Goal: Task Accomplishment & Management: Use online tool/utility

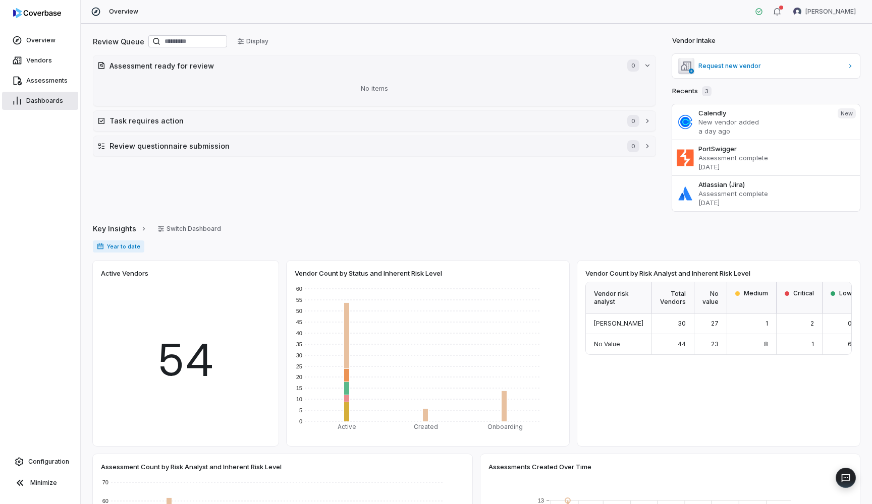
click at [61, 99] on span "Dashboards" at bounding box center [44, 101] width 37 height 8
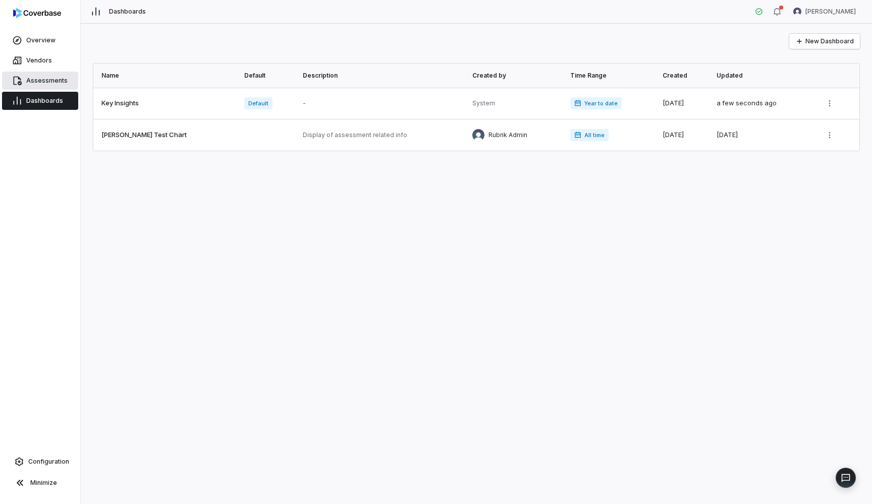
click at [60, 82] on span "Assessments" at bounding box center [46, 81] width 41 height 8
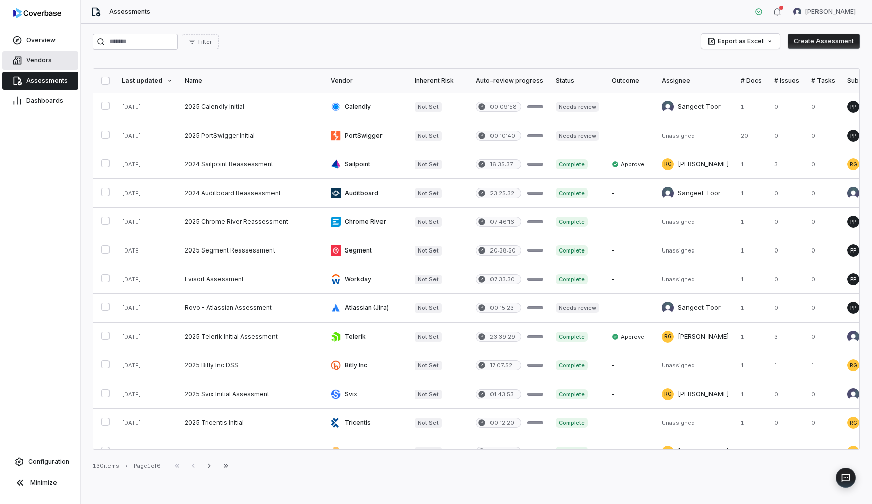
click at [56, 64] on link "Vendors" at bounding box center [40, 60] width 76 height 18
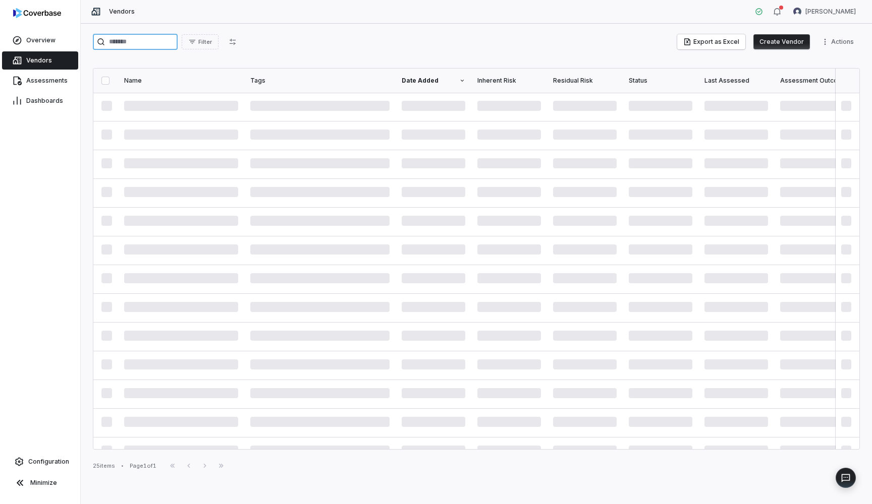
click at [162, 44] on input "search" at bounding box center [135, 42] width 85 height 16
type input "********"
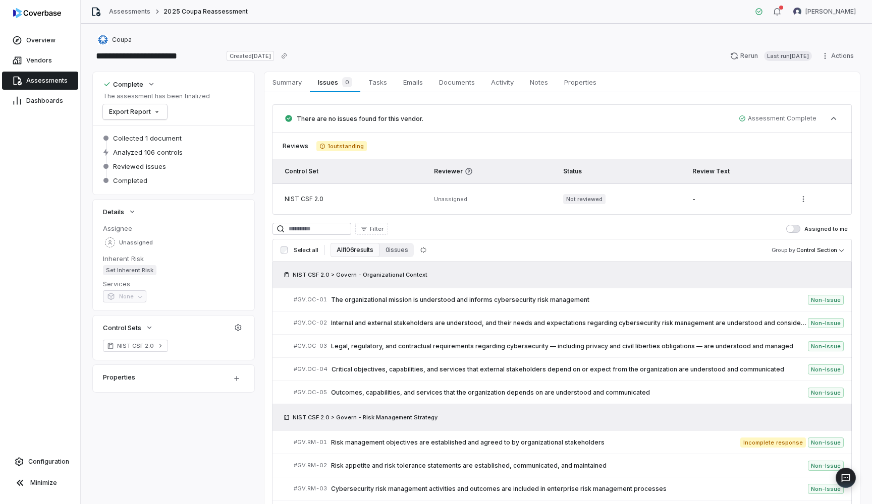
click at [47, 58] on span "Vendors" at bounding box center [39, 60] width 26 height 8
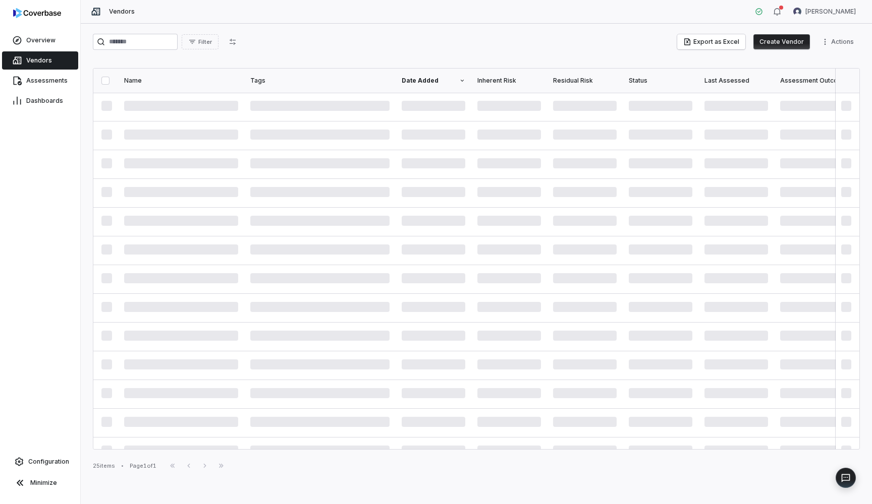
click at [179, 32] on div "Filter Export as Excel Create Vendor Actions Name Tags Date Added Inherent Risk…" at bounding box center [476, 264] width 791 height 481
click at [169, 40] on input "search" at bounding box center [135, 42] width 85 height 16
type input "********"
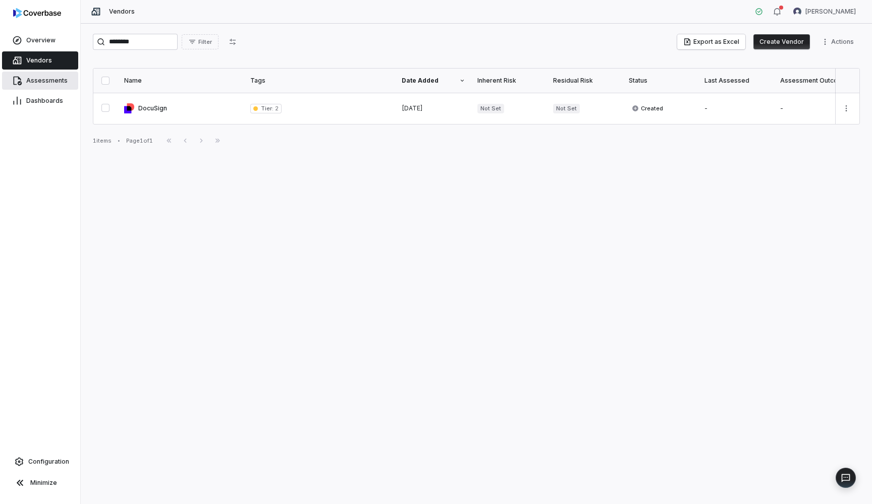
click at [72, 82] on link "Assessments" at bounding box center [40, 81] width 76 height 18
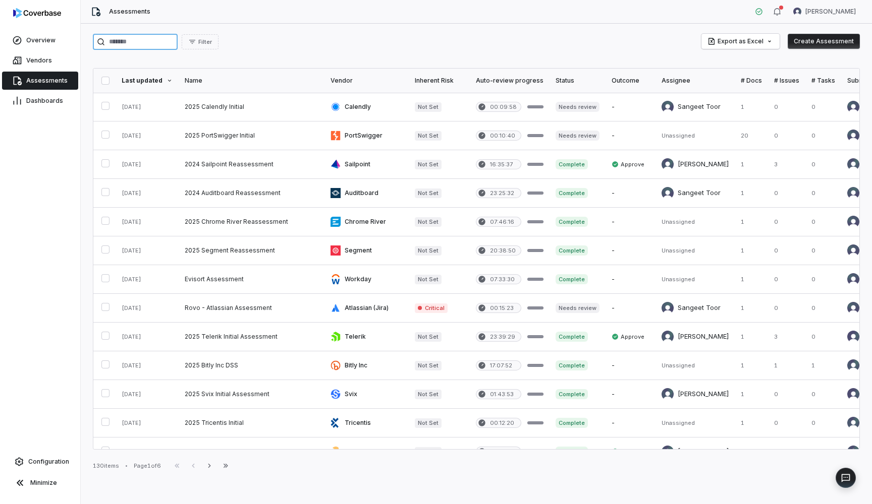
click at [132, 47] on input "search" at bounding box center [135, 42] width 85 height 16
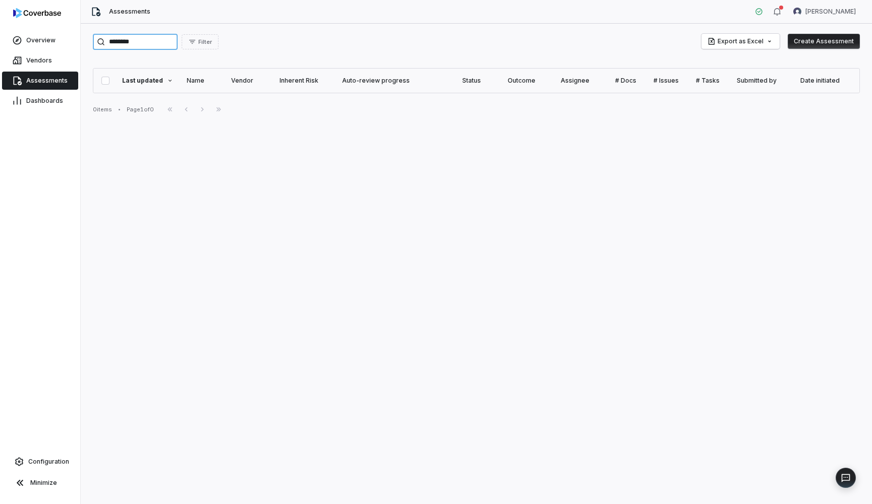
type input "********"
click at [61, 56] on link "Vendors" at bounding box center [40, 60] width 76 height 18
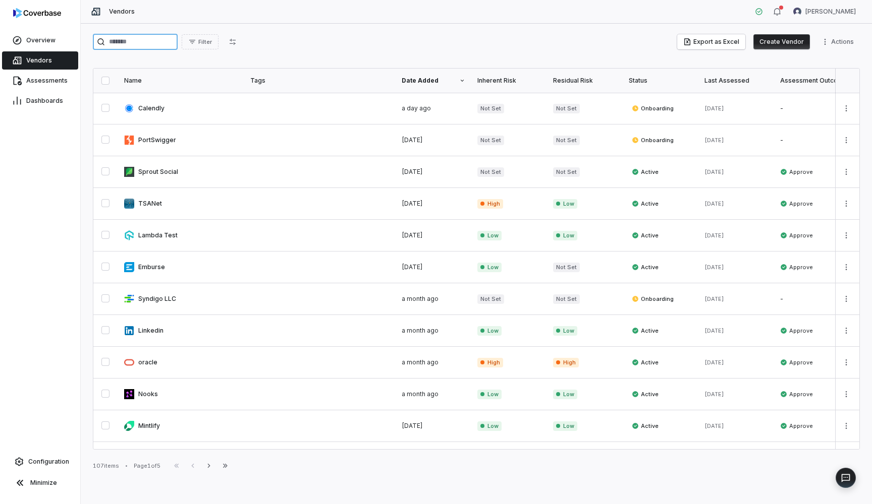
click at [148, 44] on input "search" at bounding box center [135, 42] width 85 height 16
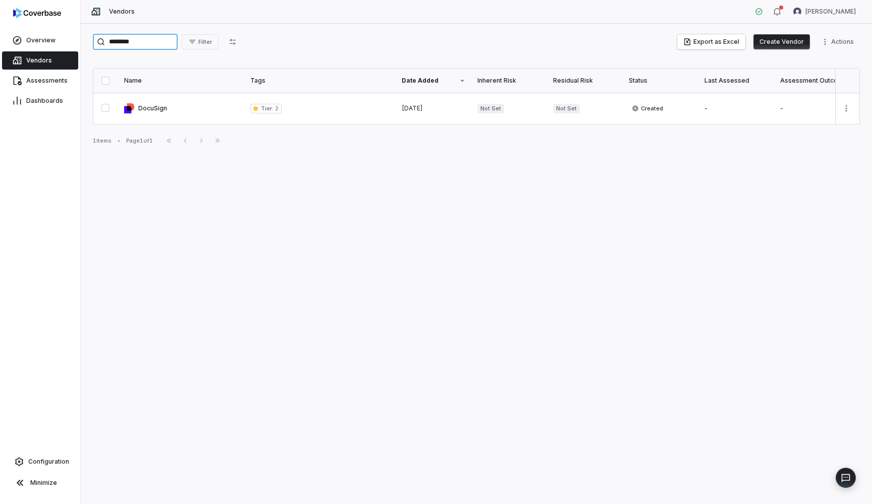
type input "********"
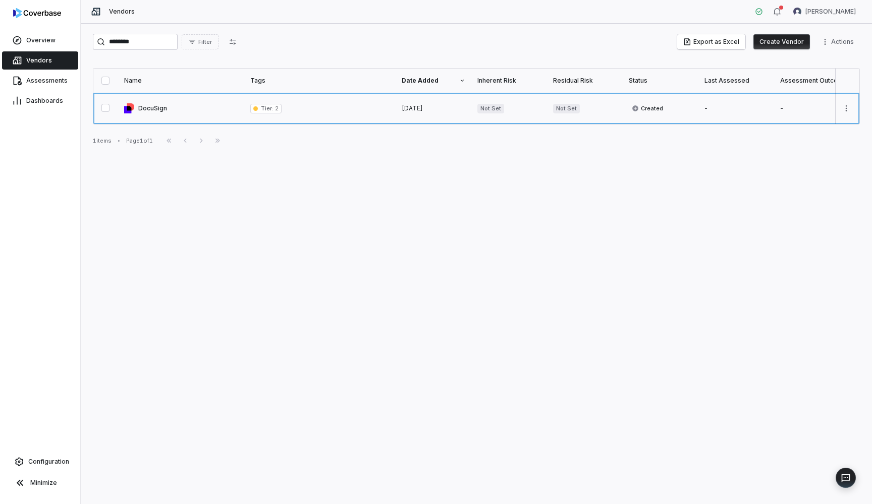
drag, startPoint x: 153, startPoint y: 60, endPoint x: 164, endPoint y: 108, distance: 49.7
click at [164, 108] on link at bounding box center [181, 108] width 126 height 31
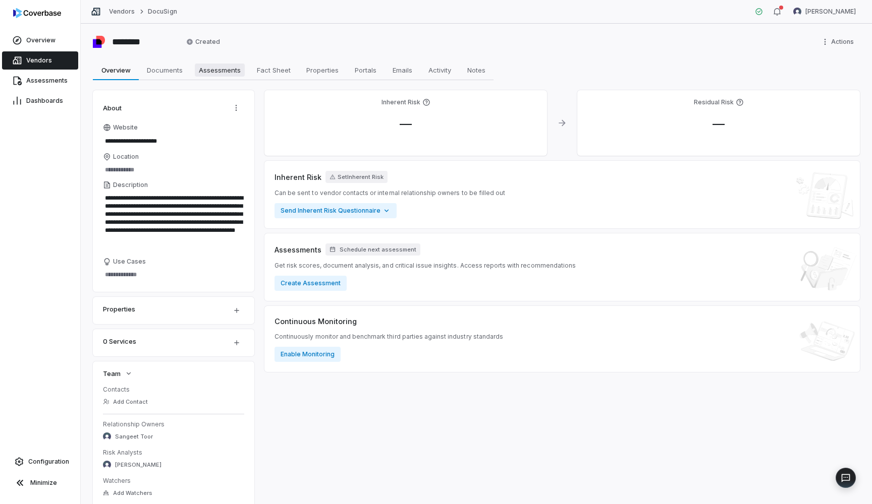
click at [224, 66] on span "Assessments" at bounding box center [220, 70] width 50 height 13
type textarea "*"
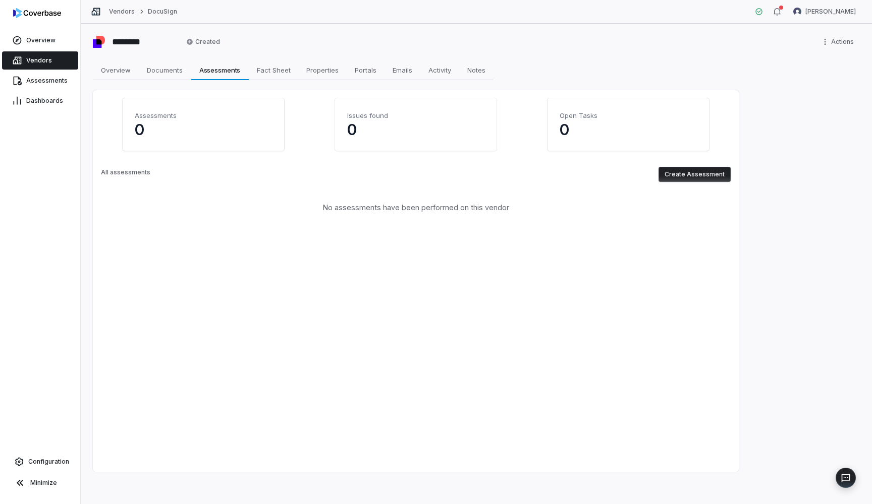
click at [697, 174] on button "Create Assessment" at bounding box center [694, 174] width 72 height 15
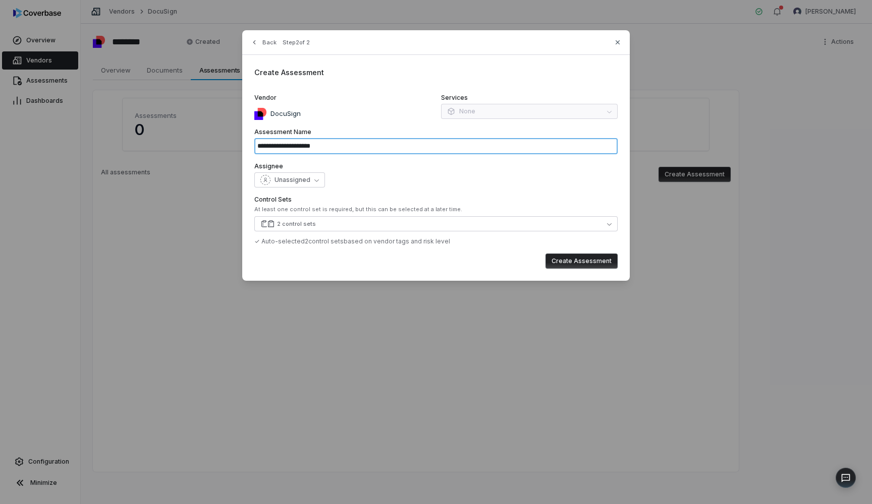
click at [371, 148] on input "**********" at bounding box center [435, 146] width 363 height 16
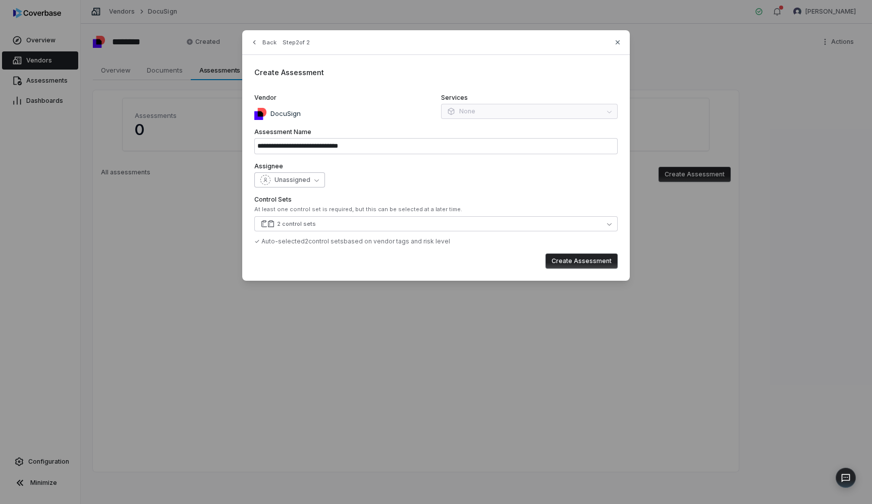
click at [305, 181] on span "Unassigned" at bounding box center [292, 180] width 36 height 8
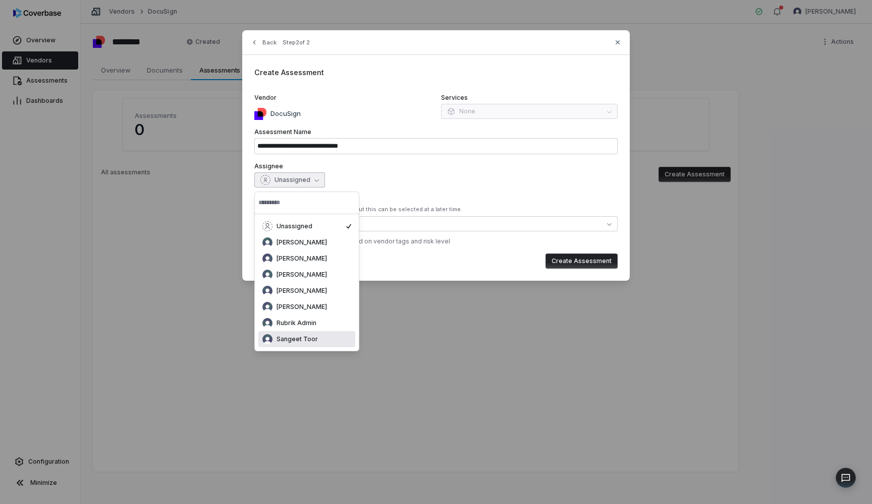
click at [310, 338] on span "Sangeet Toor" at bounding box center [296, 339] width 41 height 8
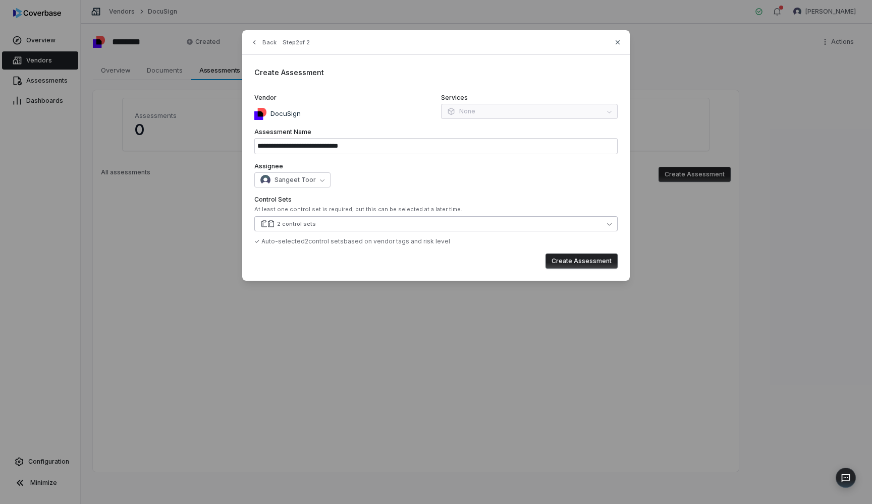
click at [329, 222] on button "2 control sets" at bounding box center [435, 223] width 363 height 15
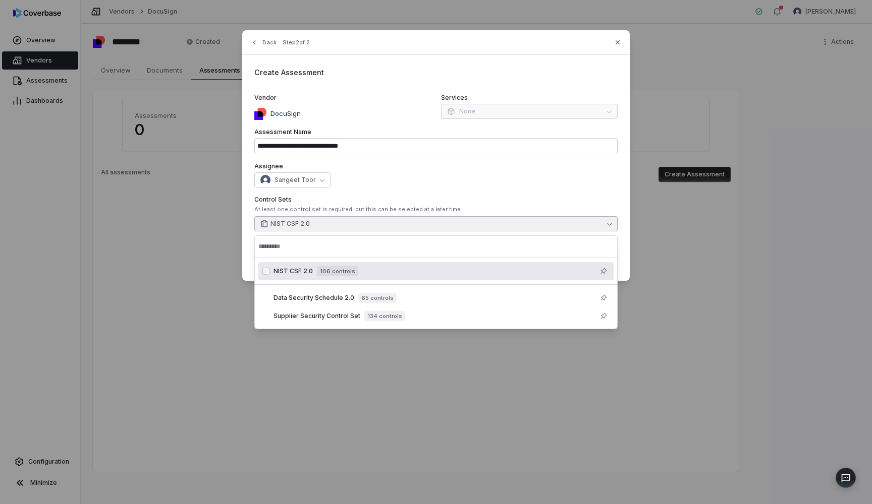
click at [427, 180] on div "Sangeet Toor" at bounding box center [435, 180] width 363 height 15
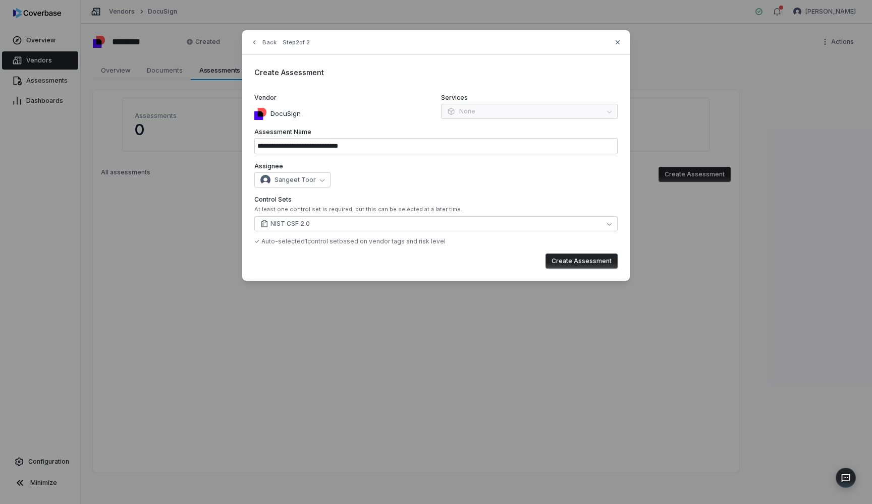
click at [584, 262] on button "Create Assessment" at bounding box center [581, 261] width 72 height 15
type input "**********"
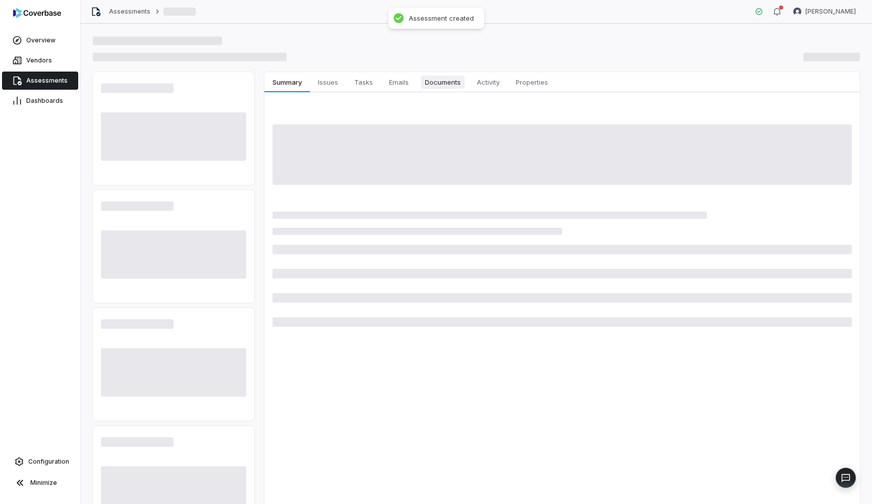
click at [436, 84] on span "Documents" at bounding box center [443, 82] width 44 height 13
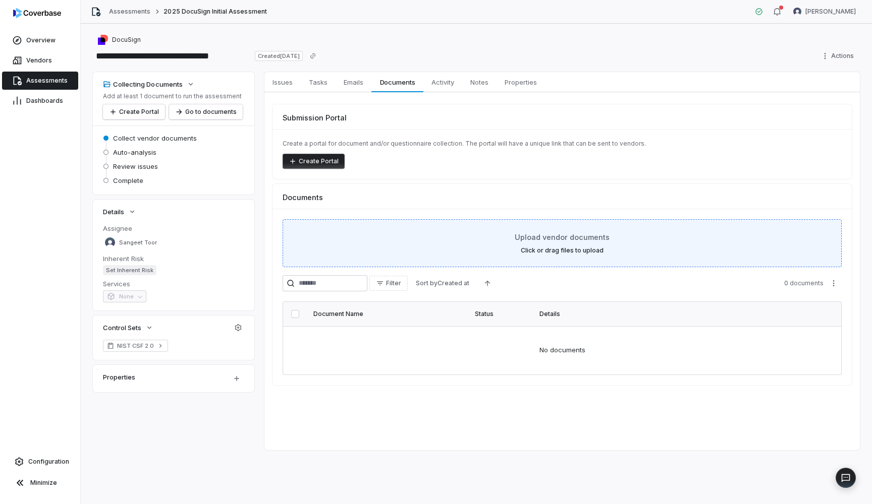
click at [537, 241] on span "Upload vendor documents" at bounding box center [562, 237] width 95 height 11
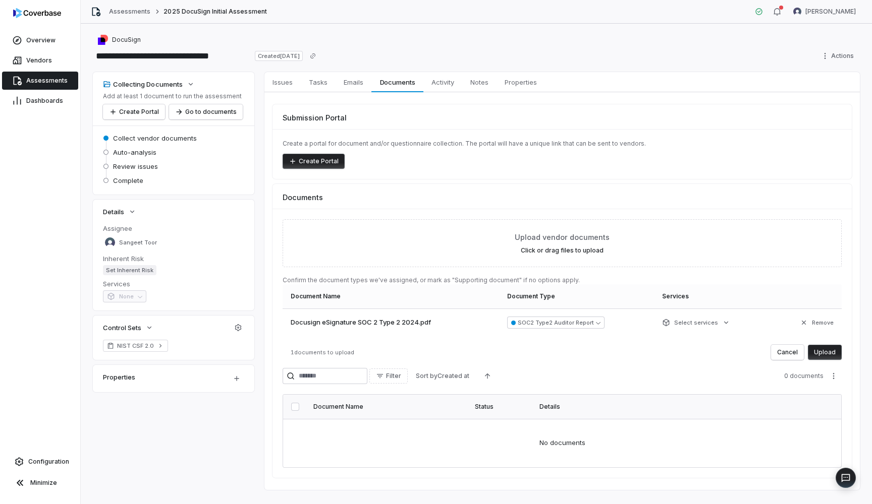
click at [825, 353] on button "Upload" at bounding box center [825, 352] width 34 height 15
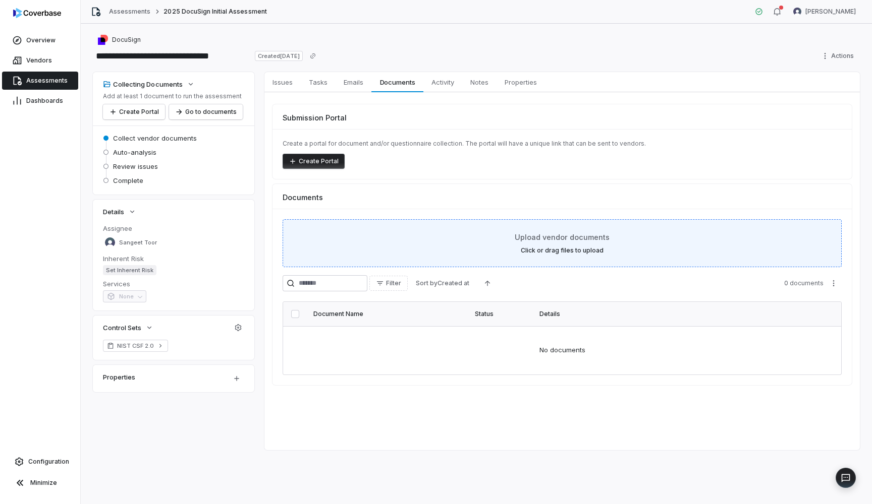
click at [573, 250] on label "Click or drag files to upload" at bounding box center [562, 251] width 83 height 8
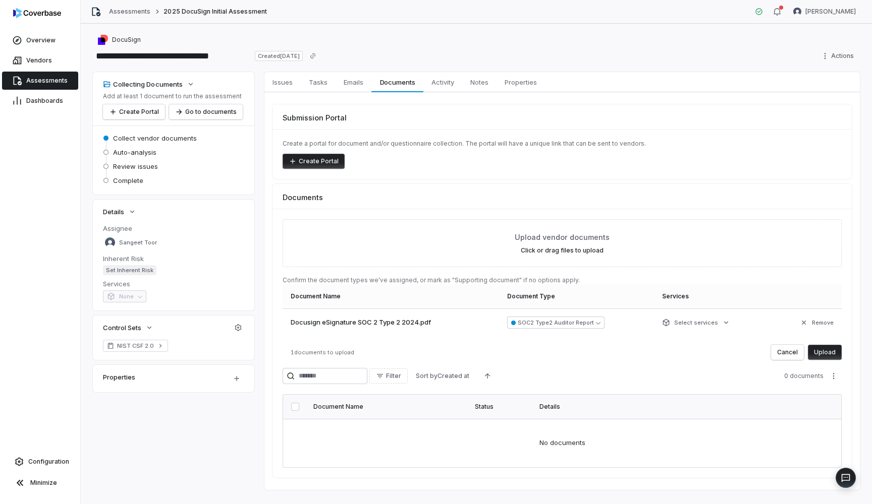
click at [829, 355] on button "Upload" at bounding box center [825, 352] width 34 height 15
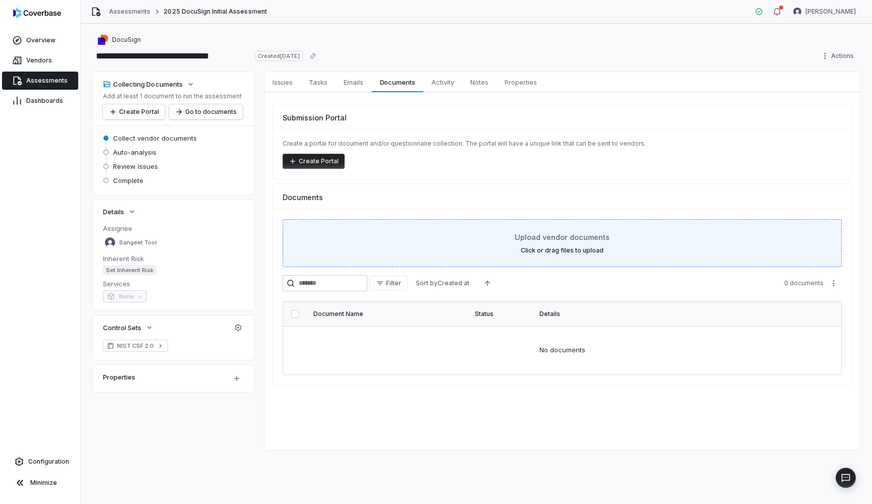
click at [579, 251] on label "Click or drag files to upload" at bounding box center [562, 251] width 83 height 8
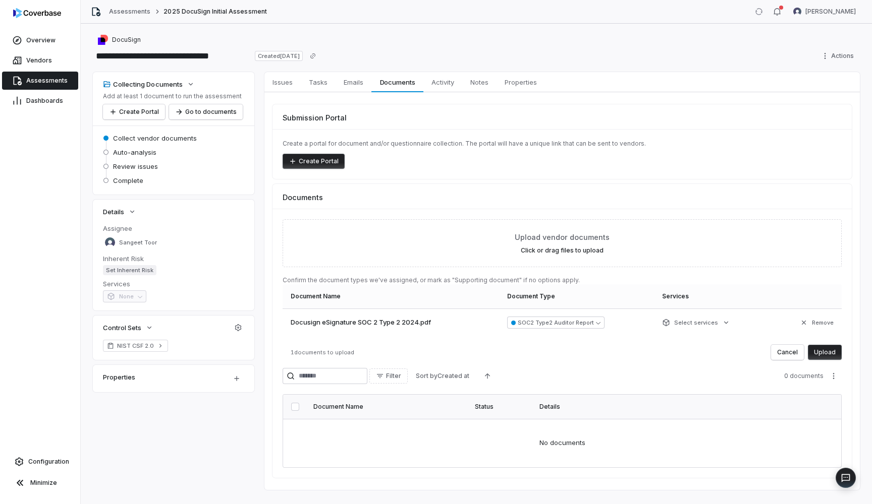
click at [833, 355] on button "Upload" at bounding box center [825, 352] width 34 height 15
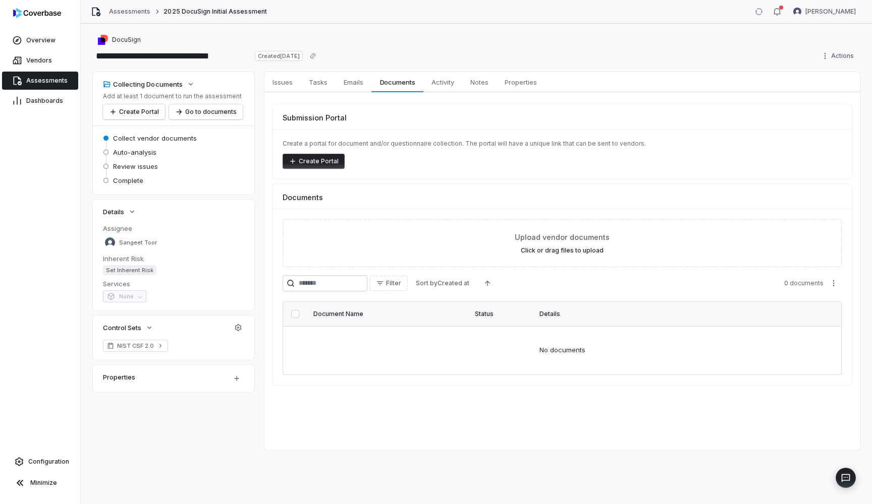
click at [492, 369] on td "No documents" at bounding box center [562, 350] width 558 height 48
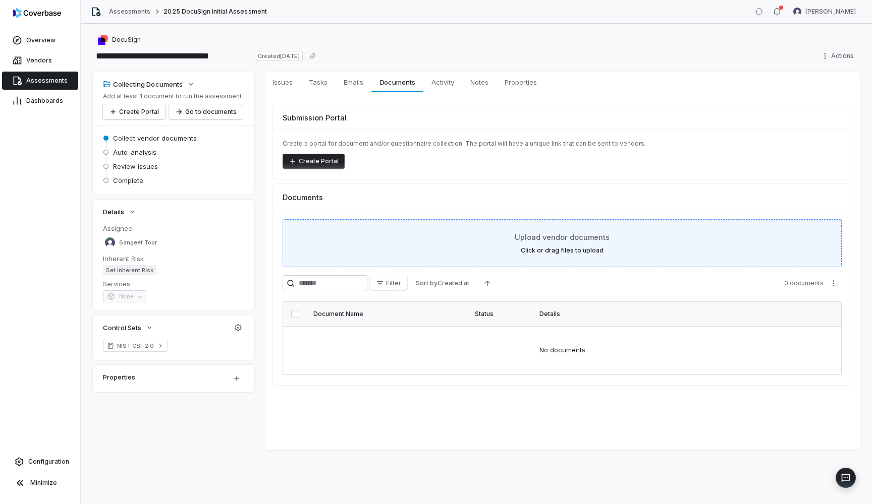
click at [564, 244] on div "Upload vendor documents Click or drag files to upload" at bounding box center [562, 243] width 534 height 23
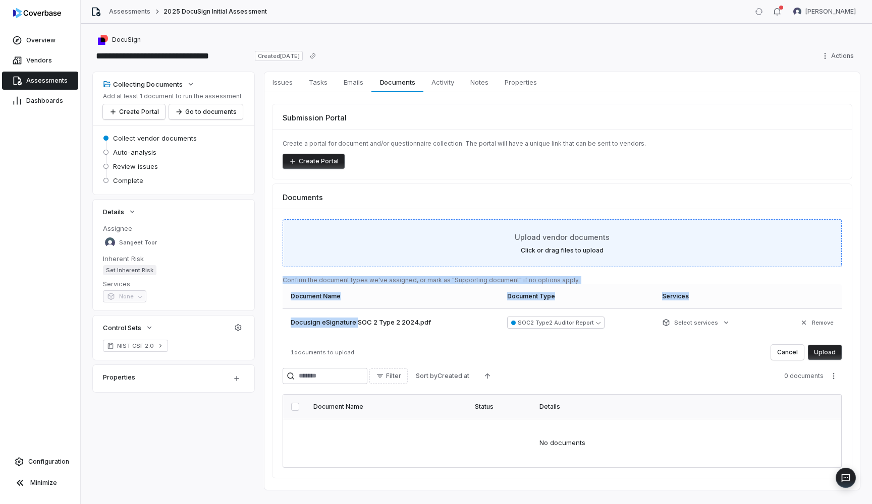
drag, startPoint x: 358, startPoint y: 323, endPoint x: 529, endPoint y: 236, distance: 192.0
click at [529, 236] on div "Upload vendor documents Click or drag files to upload Confirm the document type…" at bounding box center [561, 289] width 559 height 141
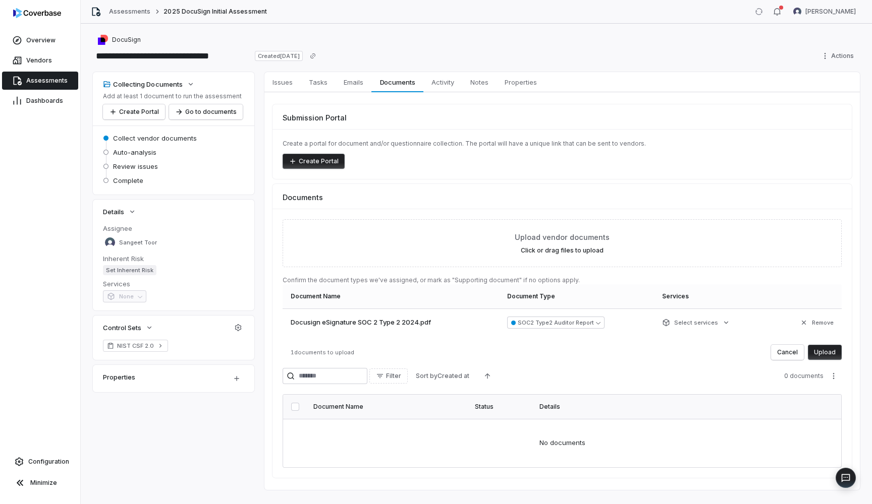
click at [380, 324] on span "Docusign eSignature SOC 2 Type 2 2024.pdf" at bounding box center [361, 323] width 140 height 10
click at [819, 353] on button "Upload" at bounding box center [825, 352] width 34 height 15
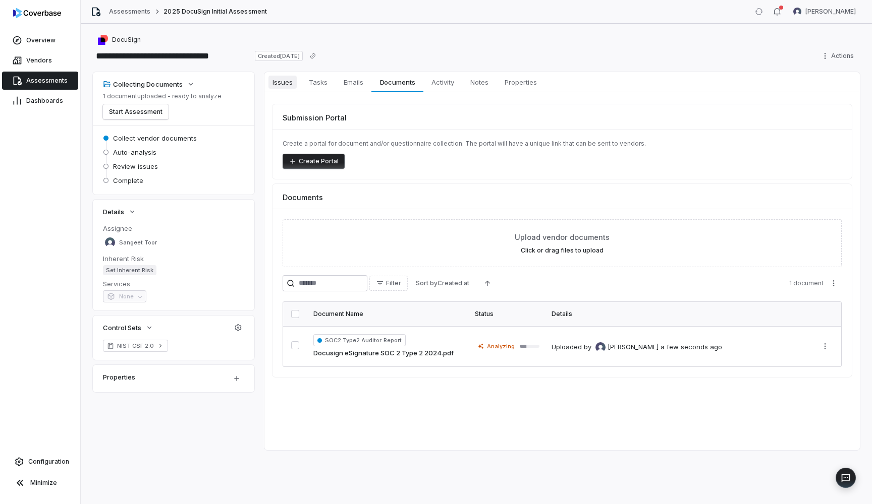
click at [288, 91] on link "Issues Issues" at bounding box center [282, 82] width 36 height 20
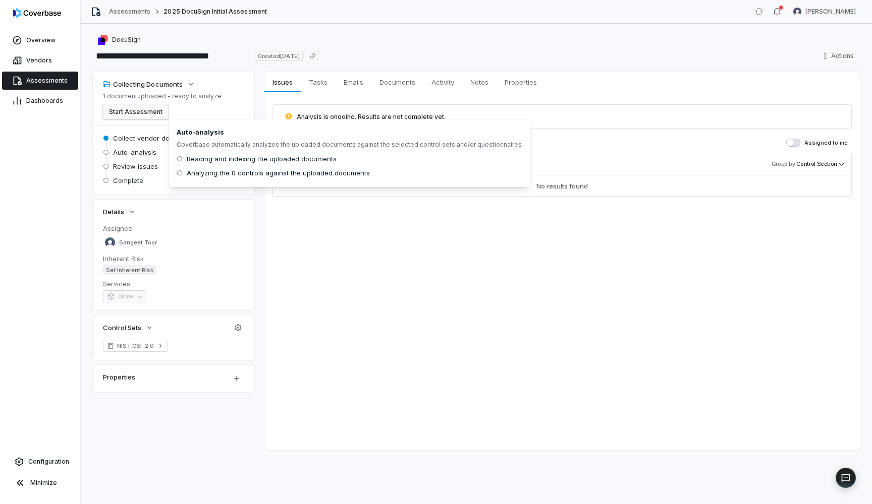
click at [132, 114] on button "Start Assessment" at bounding box center [136, 111] width 66 height 15
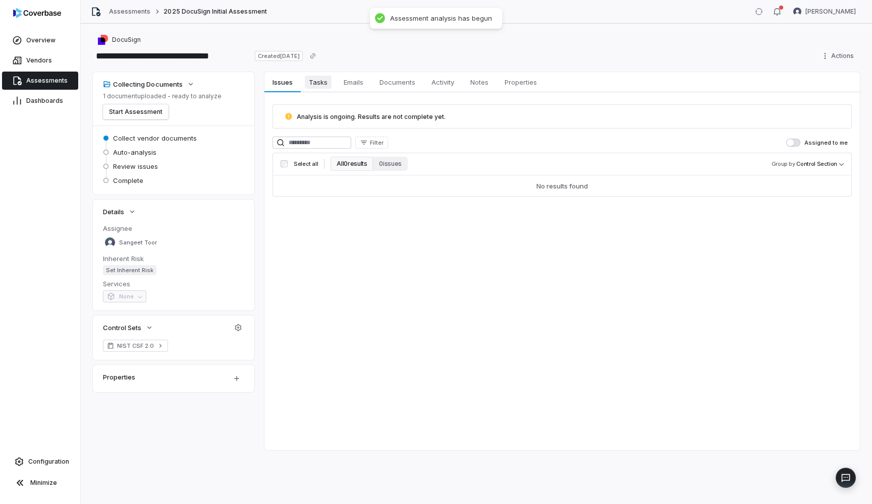
click at [331, 81] on link "Tasks Tasks" at bounding box center [318, 82] width 35 height 20
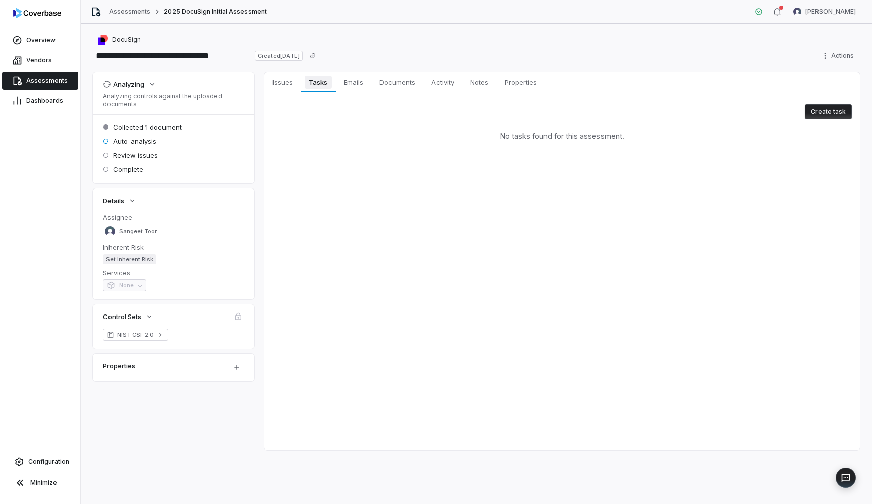
click at [321, 79] on span "Tasks" at bounding box center [318, 82] width 26 height 13
click at [366, 87] on span "Emails" at bounding box center [353, 82] width 28 height 13
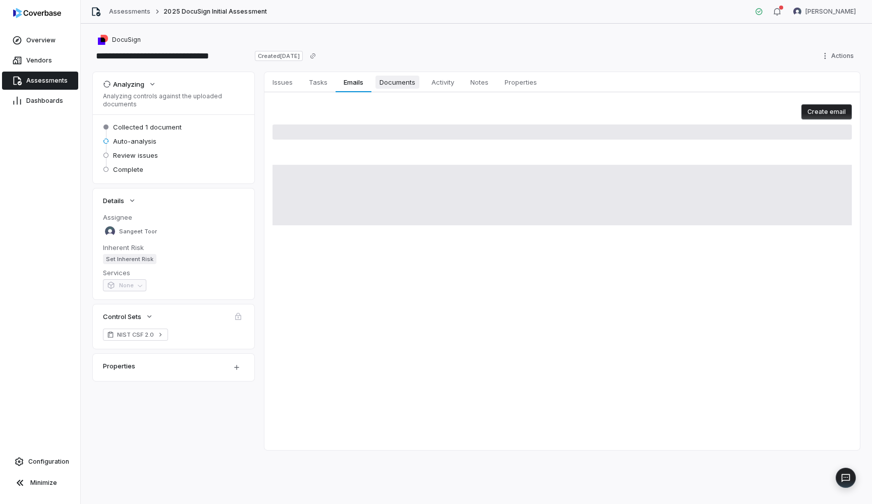
click at [400, 88] on span "Documents" at bounding box center [397, 82] width 44 height 13
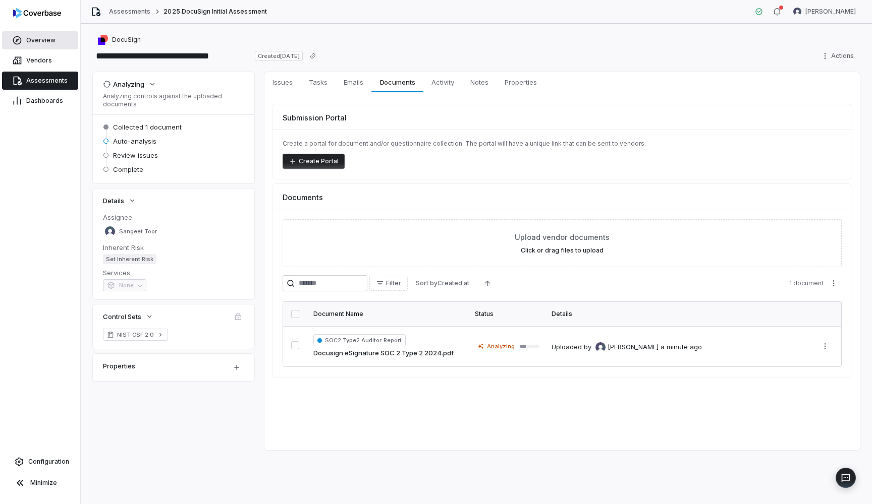
click at [39, 44] on span "Overview" at bounding box center [40, 40] width 29 height 8
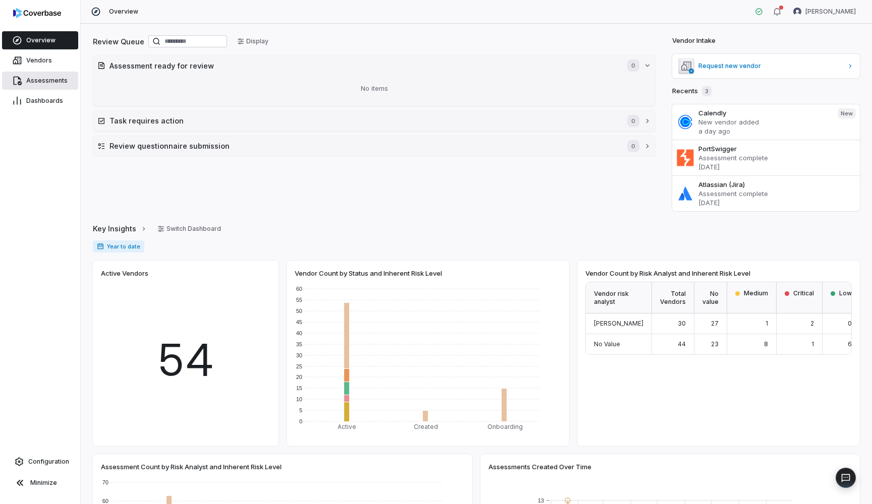
click at [45, 78] on span "Assessments" at bounding box center [46, 81] width 41 height 8
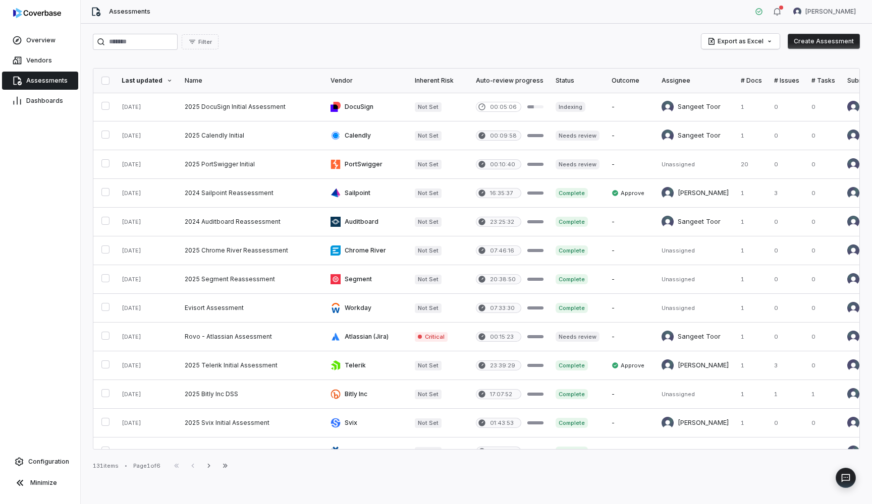
click at [428, 45] on div "Filter Export as Excel Create Assessment" at bounding box center [476, 42] width 767 height 16
click at [256, 109] on link at bounding box center [252, 107] width 146 height 28
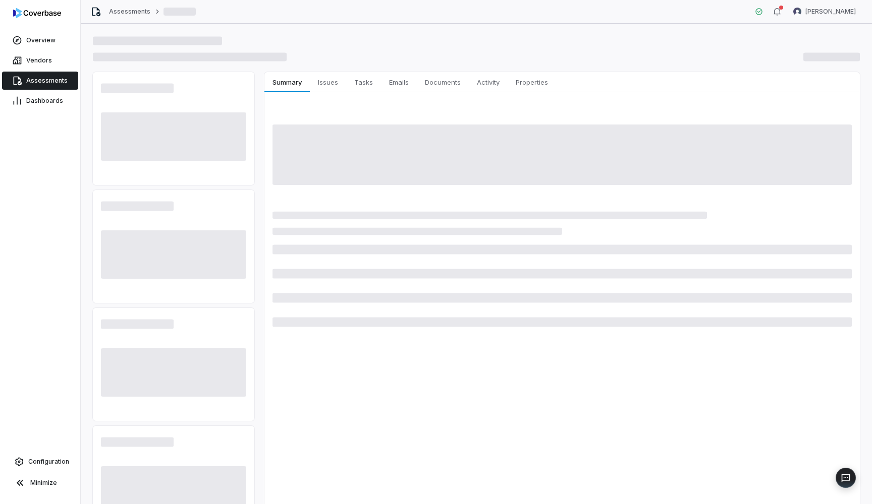
click at [431, 127] on span at bounding box center [561, 155] width 579 height 61
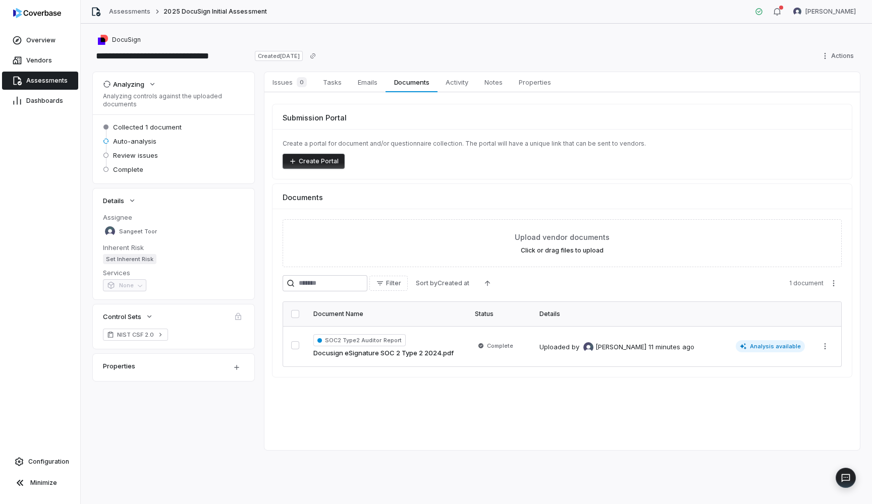
click at [39, 86] on link "Assessments" at bounding box center [40, 81] width 76 height 18
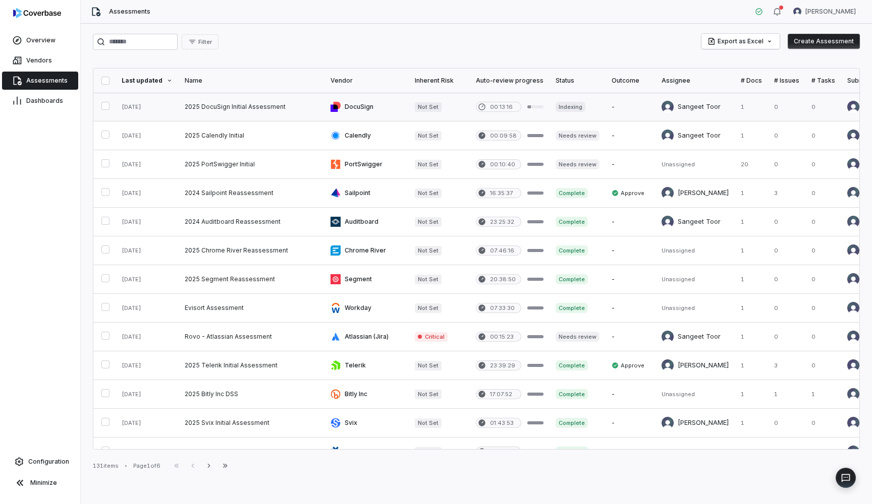
click at [241, 103] on link at bounding box center [252, 107] width 146 height 28
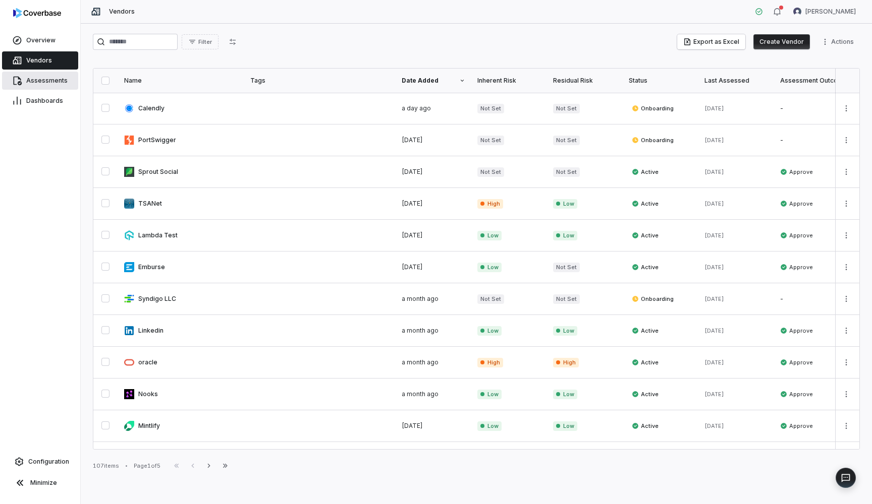
click at [64, 83] on span "Assessments" at bounding box center [46, 81] width 41 height 8
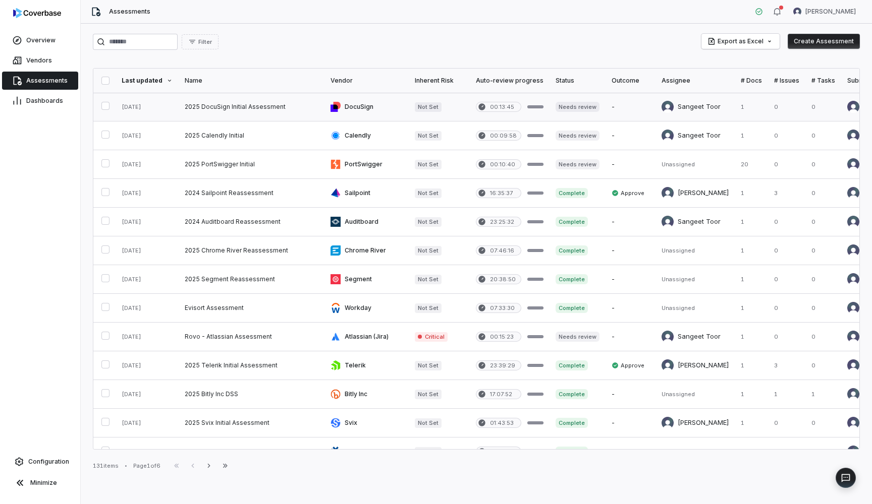
click at [241, 107] on link at bounding box center [252, 107] width 146 height 28
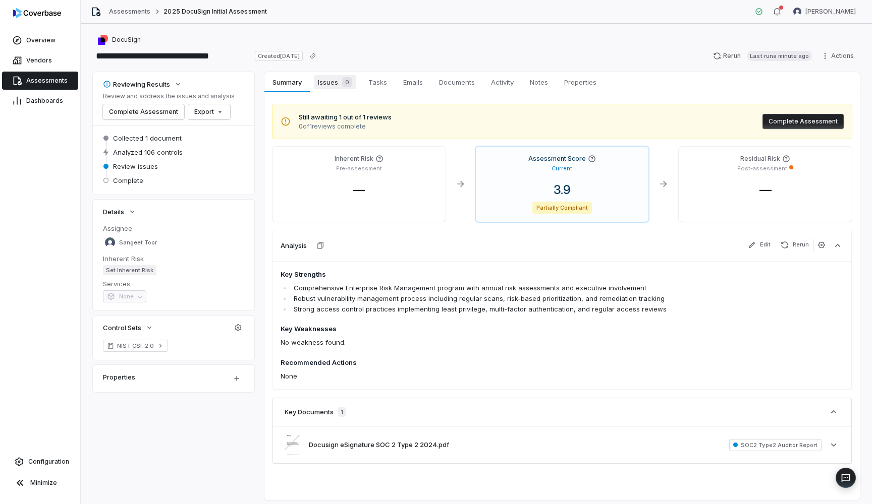
click at [332, 84] on span "Issues 0" at bounding box center [335, 82] width 42 height 14
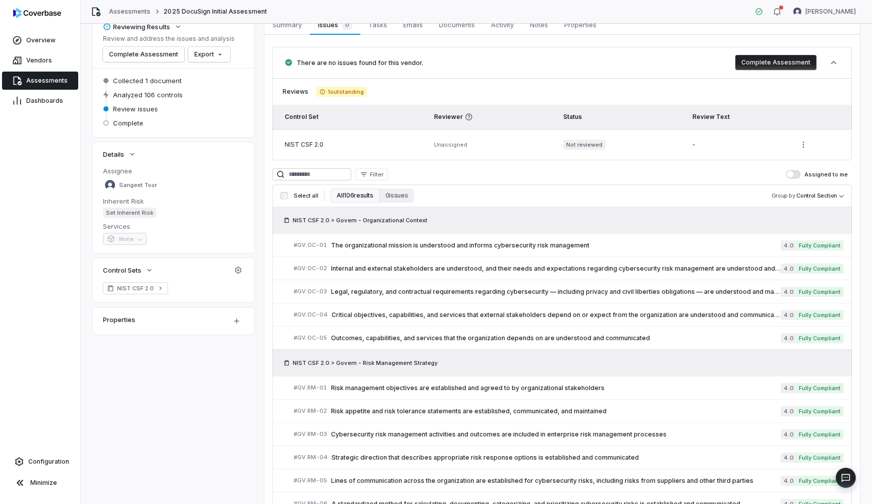
scroll to position [63, 0]
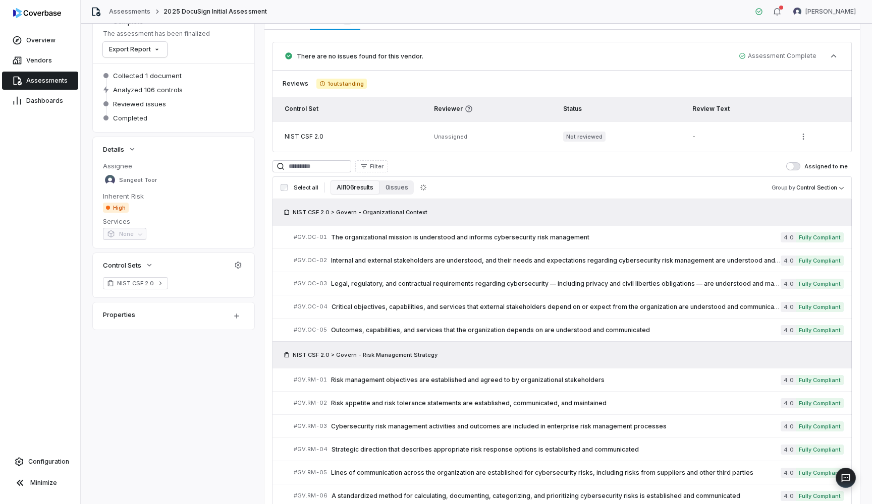
click at [473, 60] on div "There are no issues found for this vendor." at bounding box center [512, 56] width 454 height 8
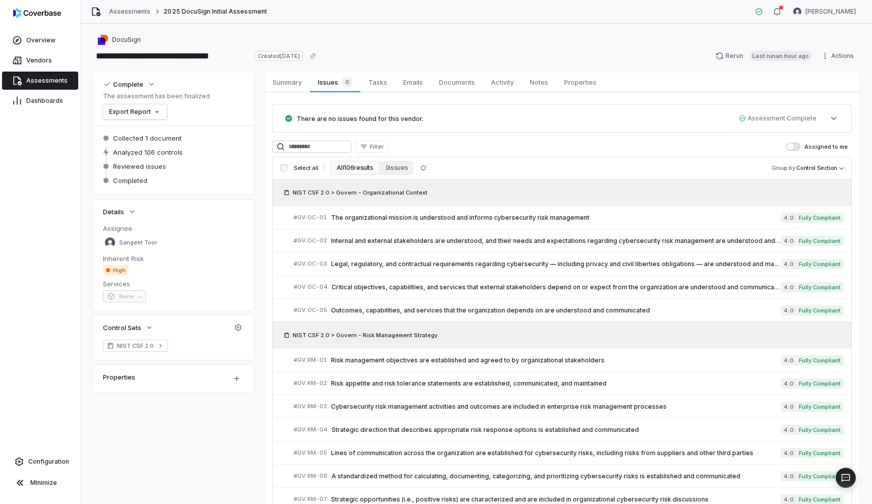
scroll to position [0, 0]
click at [139, 108] on html "**********" at bounding box center [436, 252] width 872 height 504
click at [156, 136] on div "Export as PDF" at bounding box center [142, 134] width 71 height 16
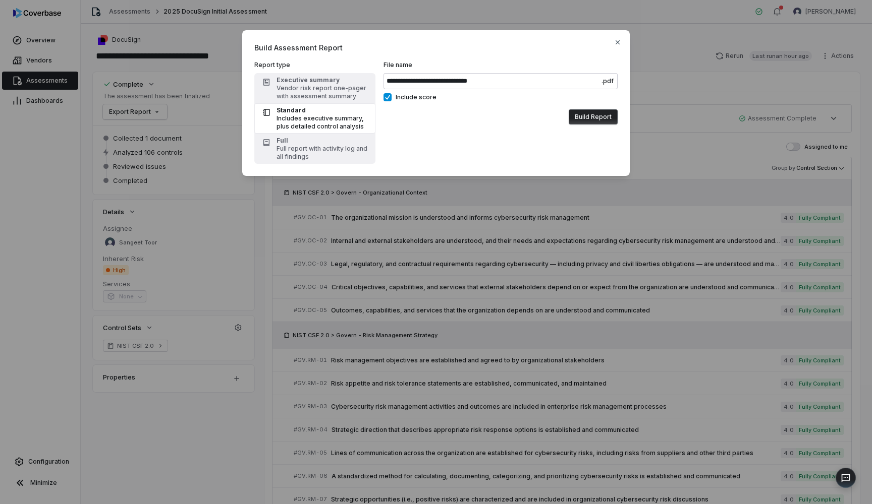
click at [585, 116] on button "Build Report" at bounding box center [593, 116] width 49 height 15
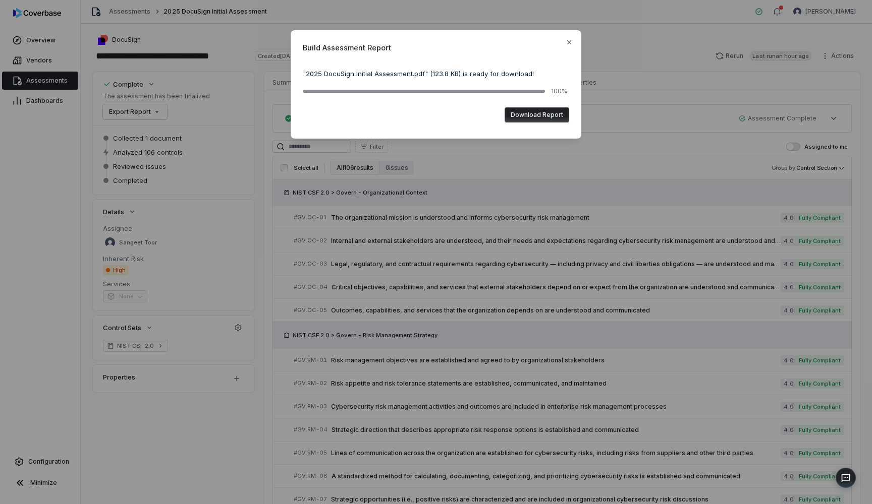
click at [524, 117] on button "Download Report" at bounding box center [536, 114] width 65 height 15
